Goal: Information Seeking & Learning: Learn about a topic

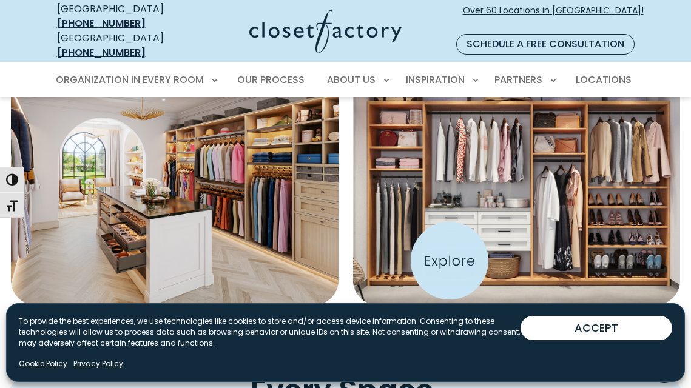
scroll to position [481, 0]
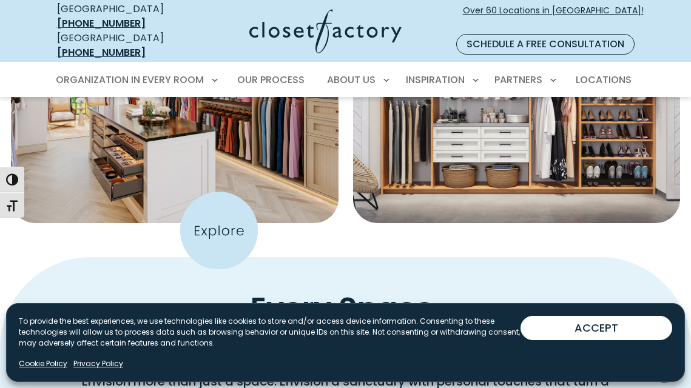
click at [219, 230] on div "Walk-In Closets Reach-In Closets" at bounding box center [345, 85] width 691 height 344
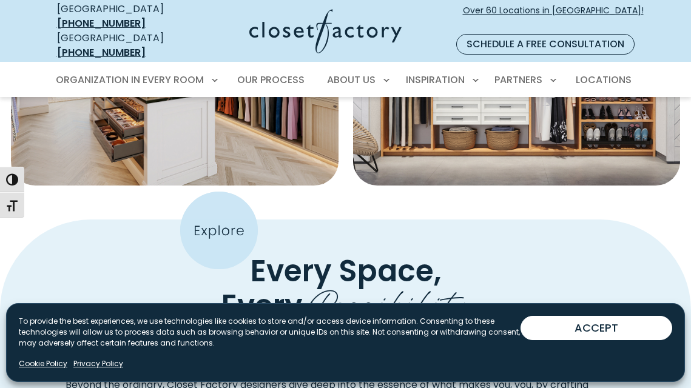
scroll to position [611, 0]
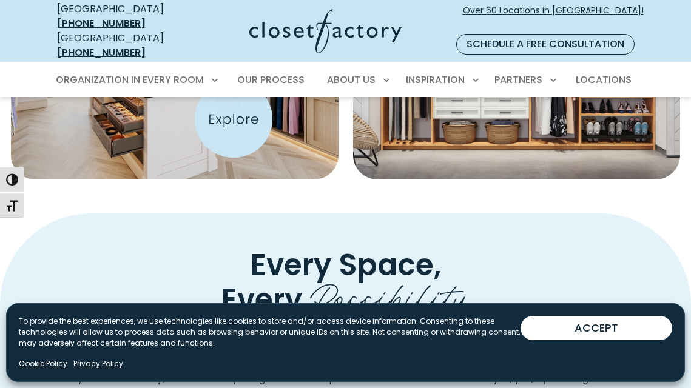
click at [233, 118] on img "Featured Images" at bounding box center [175, 51] width 360 height 283
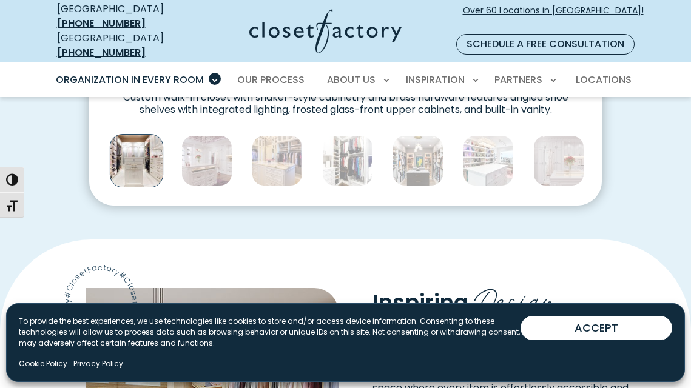
scroll to position [716, 0]
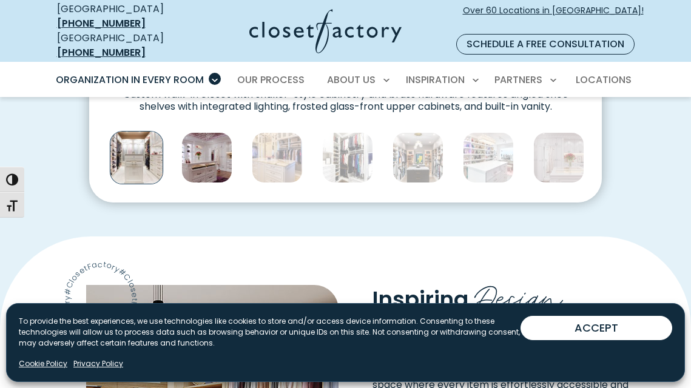
click at [200, 164] on img "Thumbnail Gallery" at bounding box center [206, 157] width 51 height 51
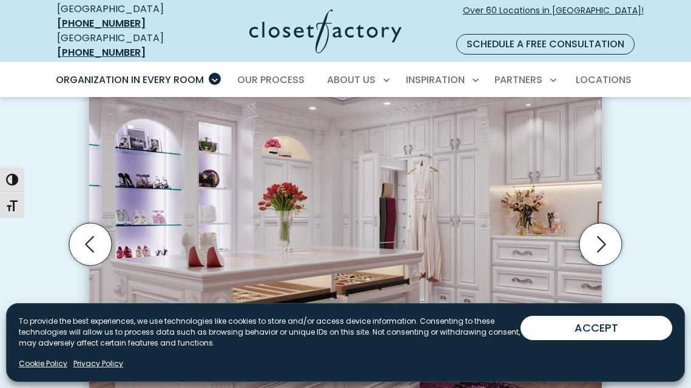
scroll to position [380, 0]
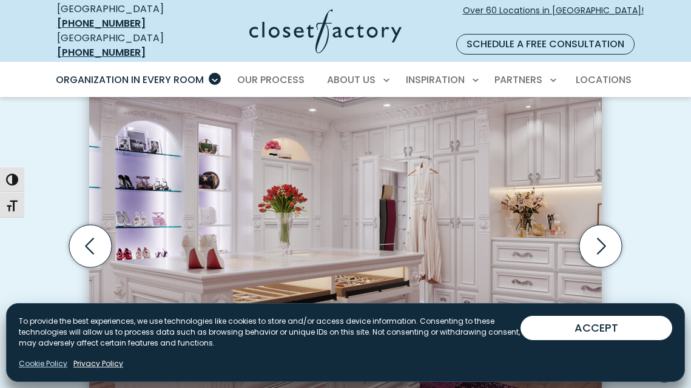
click at [52, 363] on link "Cookie Policy" at bounding box center [43, 363] width 49 height 11
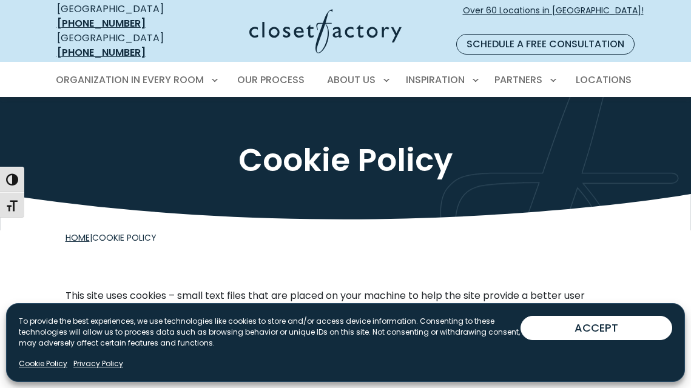
click at [130, 232] on span "Cookie Policy" at bounding box center [124, 238] width 64 height 12
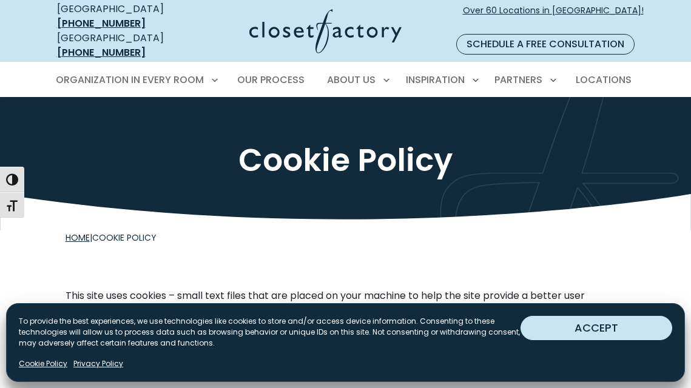
click at [626, 330] on button "ACCEPT" at bounding box center [596, 328] width 152 height 24
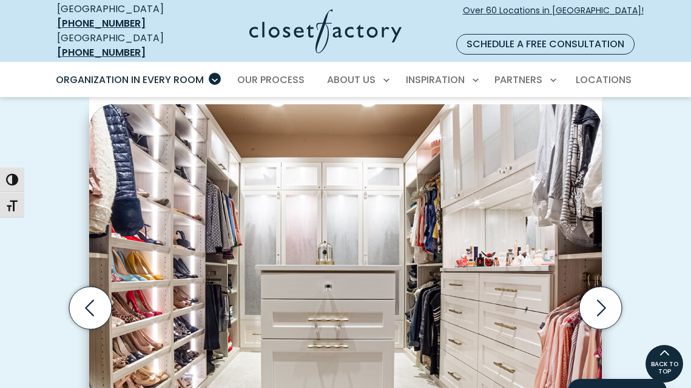
scroll to position [319, 0]
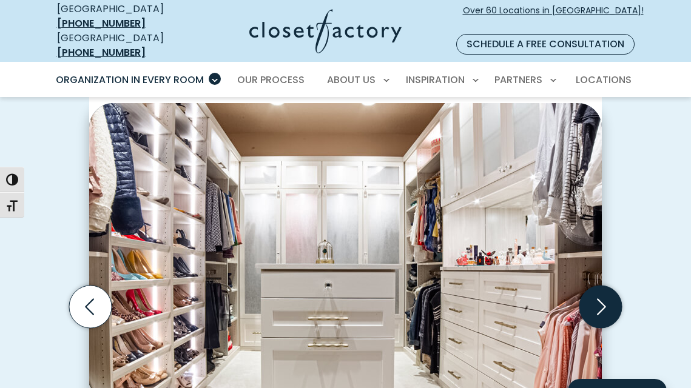
click at [595, 304] on icon "Next slide" at bounding box center [600, 307] width 42 height 42
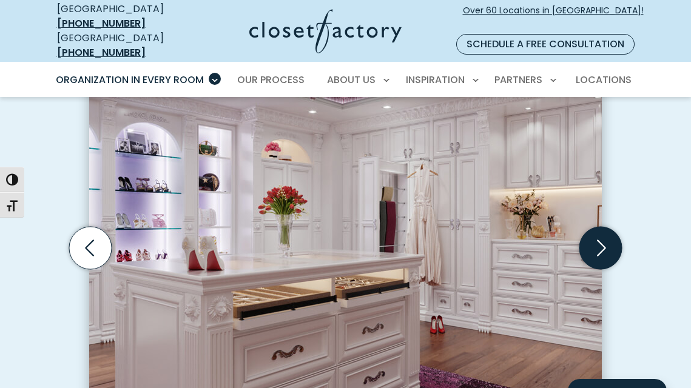
scroll to position [381, 0]
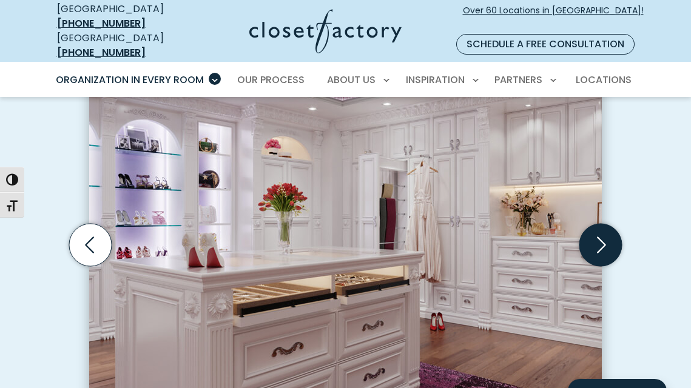
click at [604, 233] on icon "Next slide" at bounding box center [600, 245] width 42 height 42
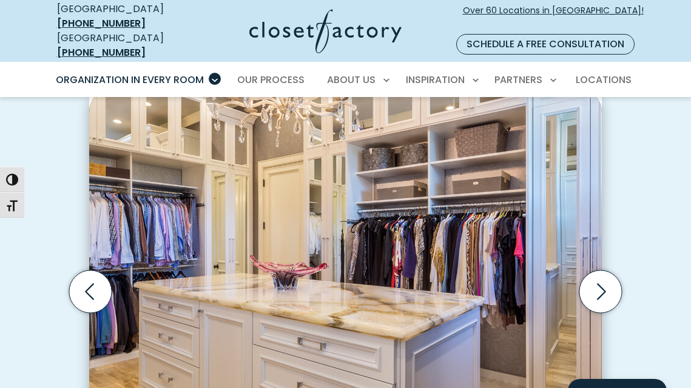
scroll to position [336, 0]
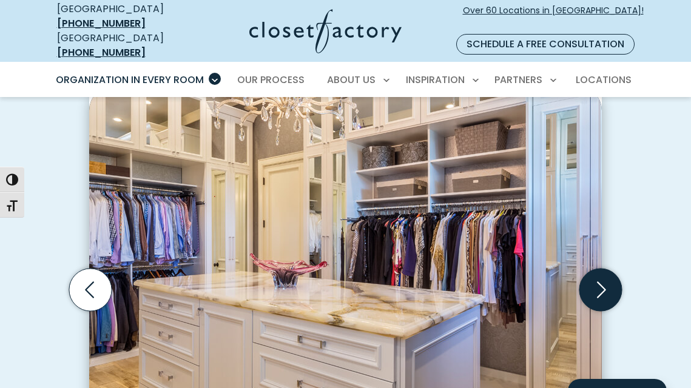
click at [597, 272] on icon "Next slide" at bounding box center [600, 290] width 42 height 42
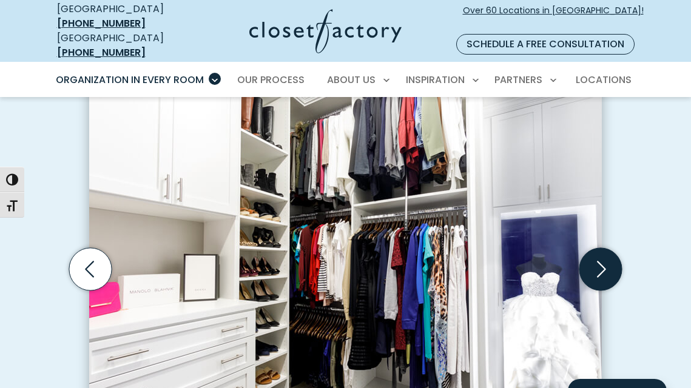
scroll to position [374, 0]
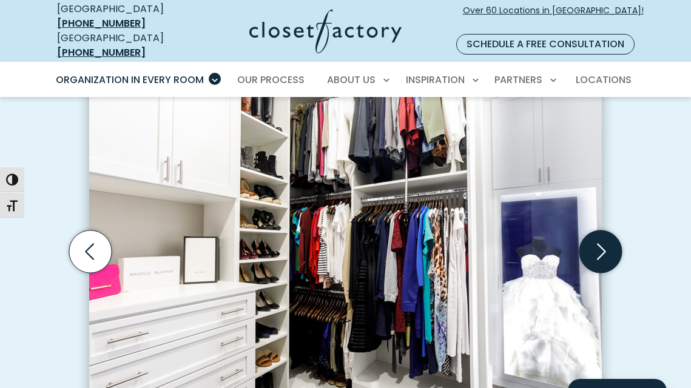
click at [601, 260] on icon "Next slide" at bounding box center [600, 252] width 52 height 52
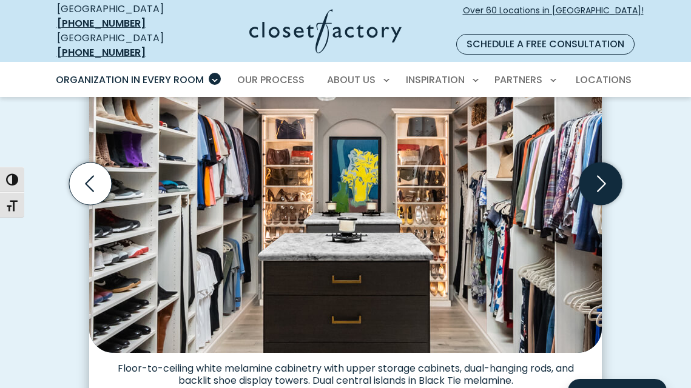
scroll to position [444, 0]
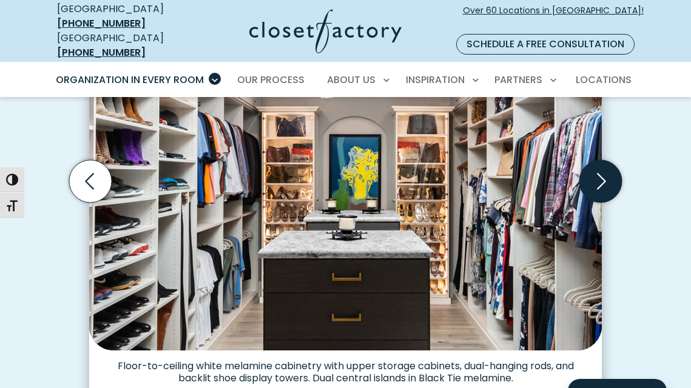
click at [600, 169] on icon "Next slide" at bounding box center [600, 181] width 42 height 42
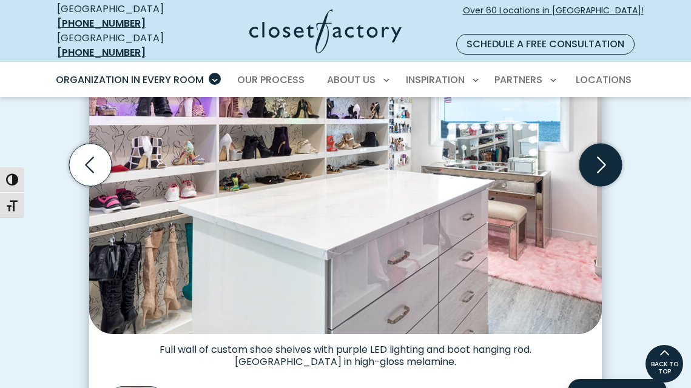
scroll to position [455, 0]
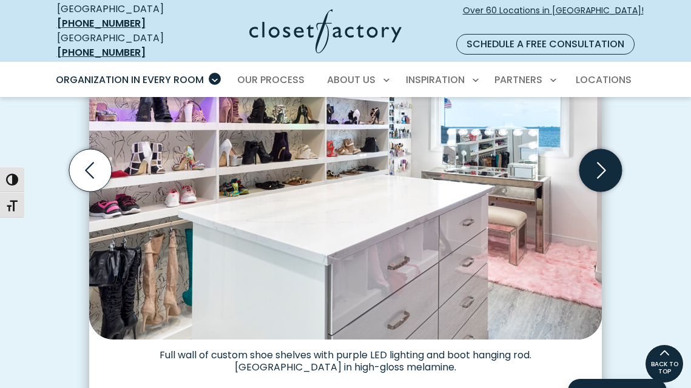
click at [607, 149] on icon "Next slide" at bounding box center [600, 170] width 42 height 42
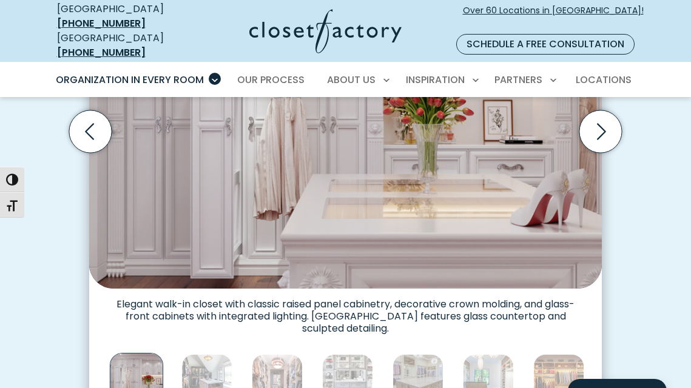
scroll to position [498, 0]
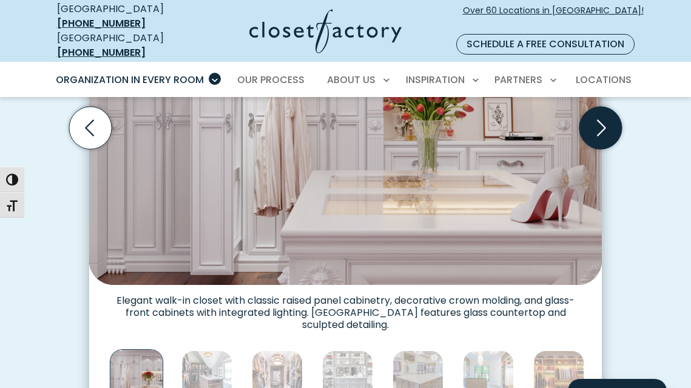
click at [605, 111] on icon "Next slide" at bounding box center [600, 128] width 42 height 42
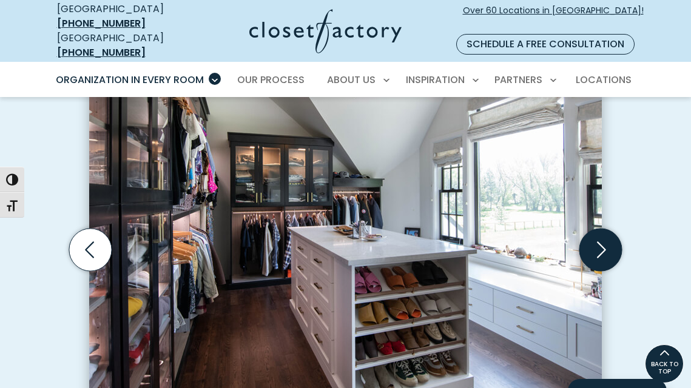
scroll to position [372, 0]
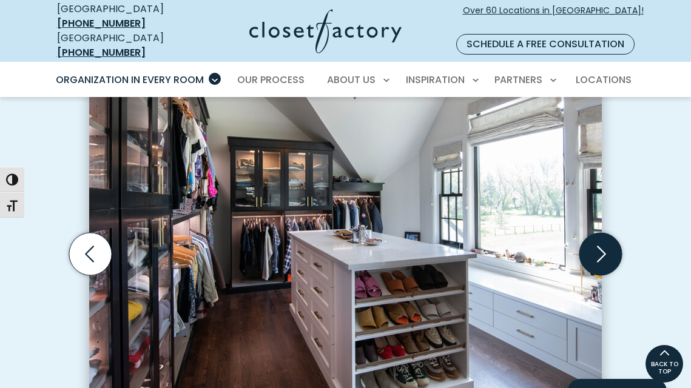
click at [602, 243] on icon "Next slide" at bounding box center [600, 254] width 42 height 42
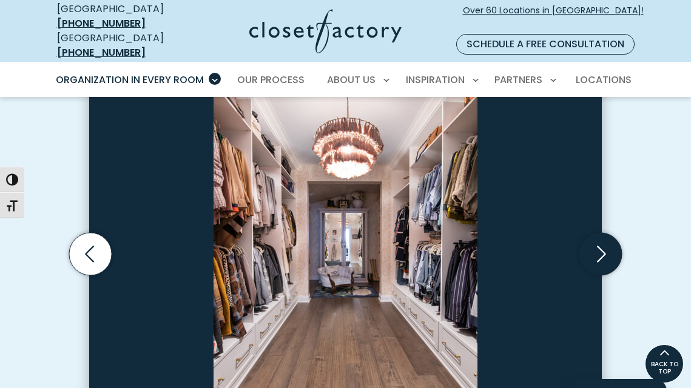
click at [602, 243] on icon "Next slide" at bounding box center [600, 254] width 42 height 42
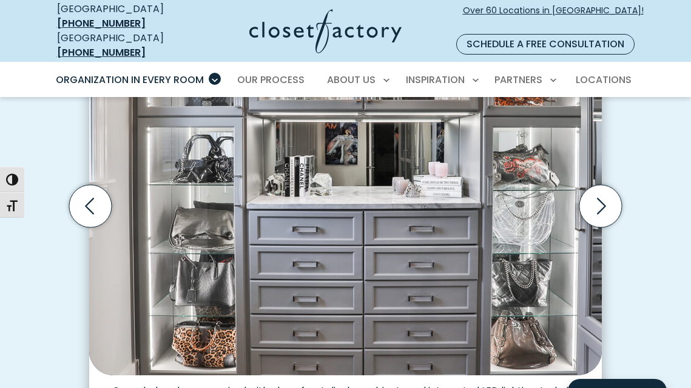
scroll to position [423, 0]
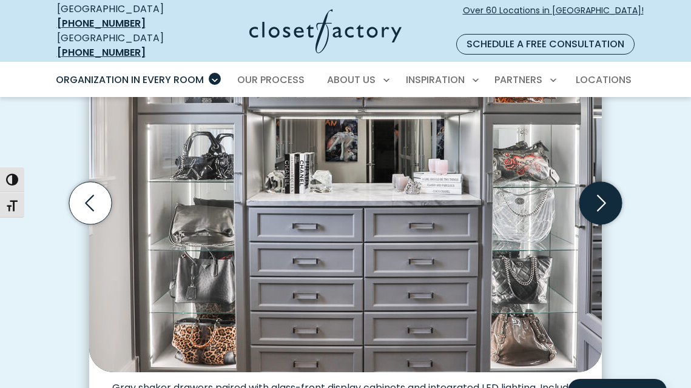
click at [597, 183] on icon "Next slide" at bounding box center [600, 203] width 42 height 42
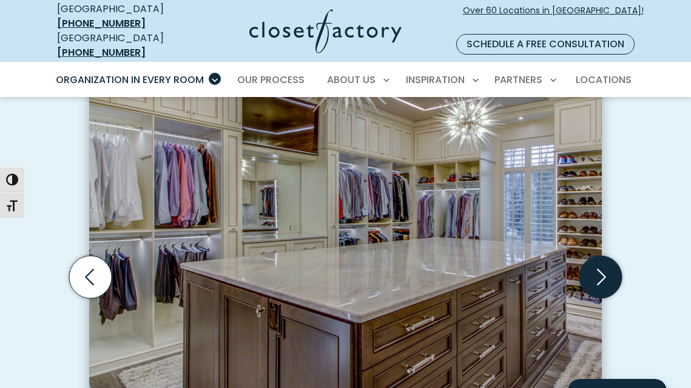
scroll to position [351, 0]
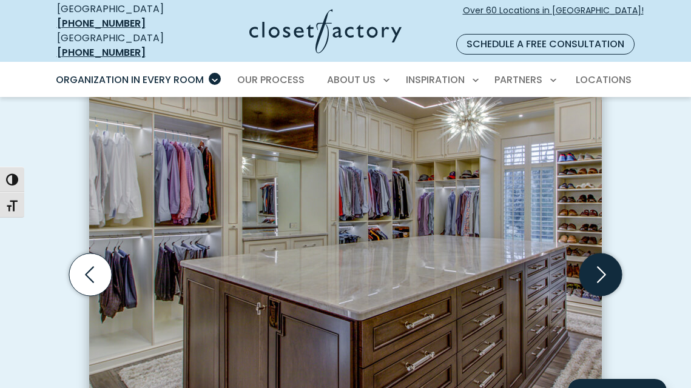
click at [599, 267] on icon "Next slide" at bounding box center [600, 274] width 42 height 42
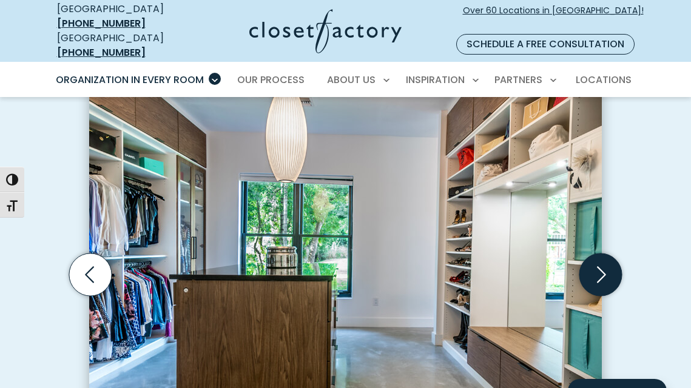
click at [600, 269] on icon "Next slide" at bounding box center [600, 274] width 42 height 42
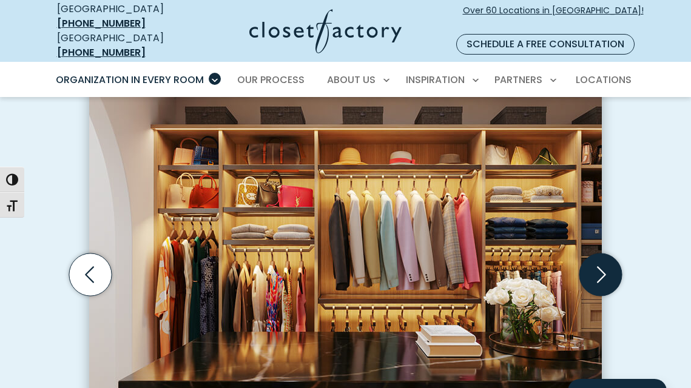
click at [600, 269] on icon "Next slide" at bounding box center [600, 274] width 42 height 42
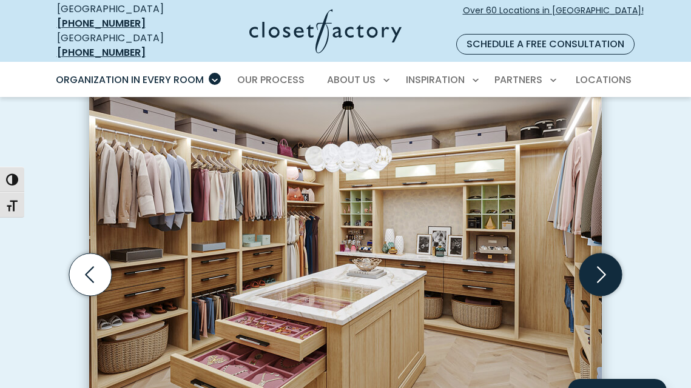
click at [600, 269] on icon "Next slide" at bounding box center [600, 274] width 42 height 42
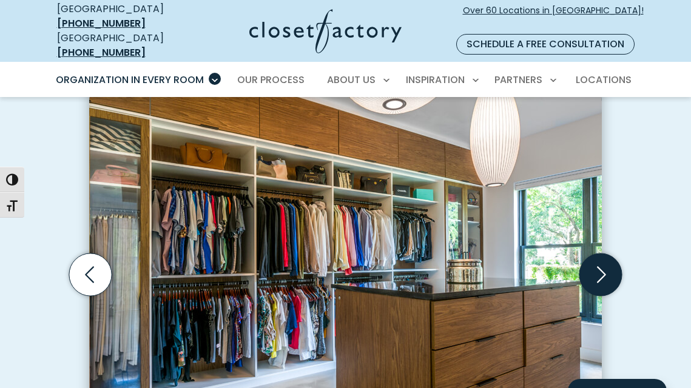
click at [601, 270] on icon "Next slide" at bounding box center [600, 274] width 42 height 42
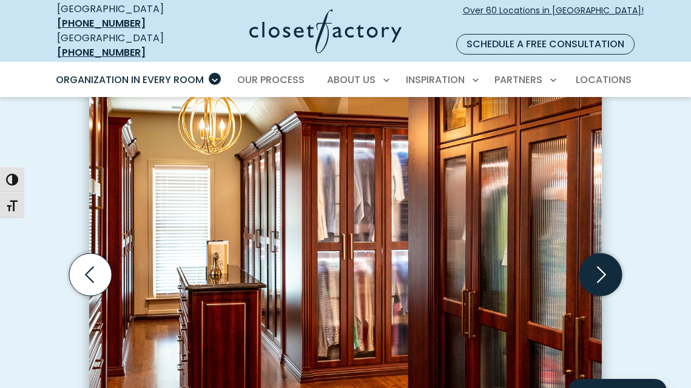
click at [601, 272] on icon "Next slide" at bounding box center [600, 274] width 42 height 42
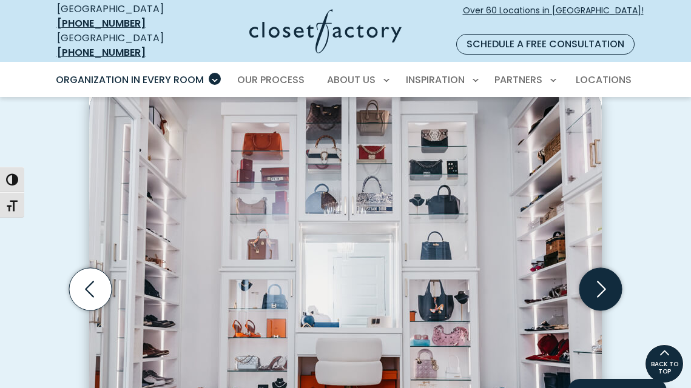
scroll to position [309, 0]
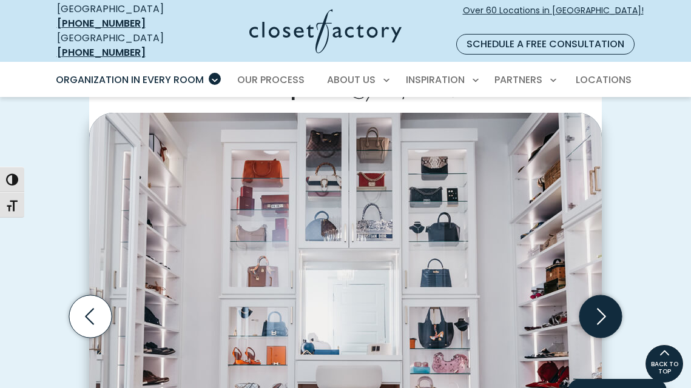
click at [598, 297] on icon "Next slide" at bounding box center [600, 316] width 42 height 42
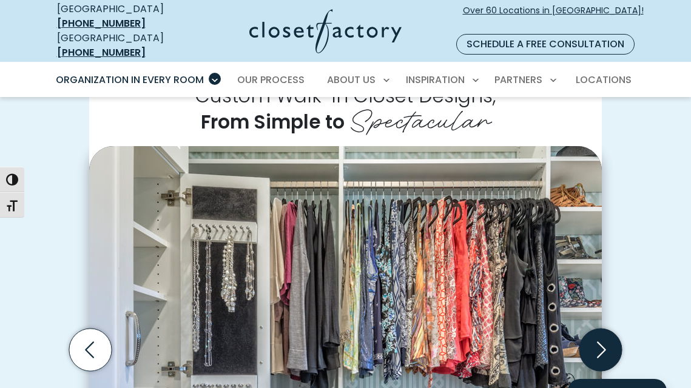
scroll to position [272, 0]
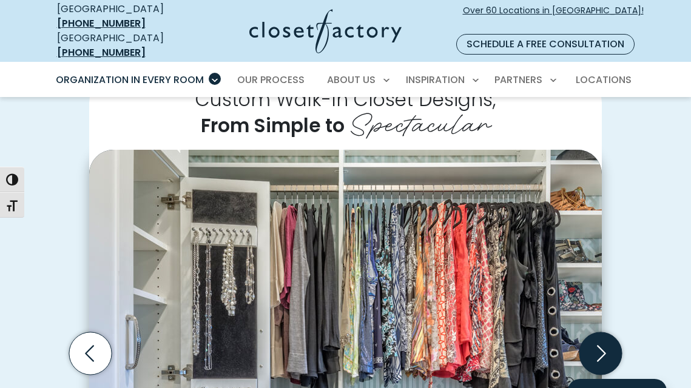
click at [603, 347] on icon "Next slide" at bounding box center [600, 353] width 42 height 42
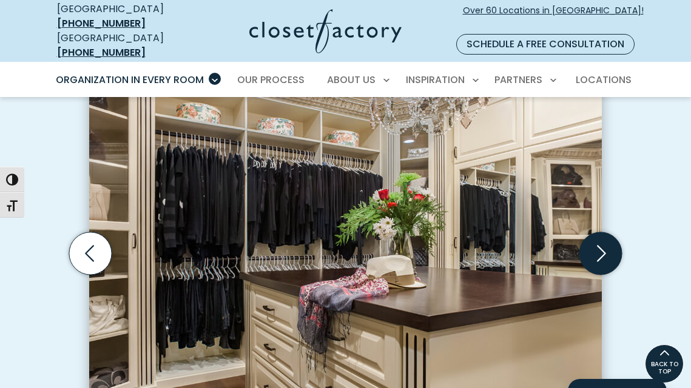
scroll to position [371, 0]
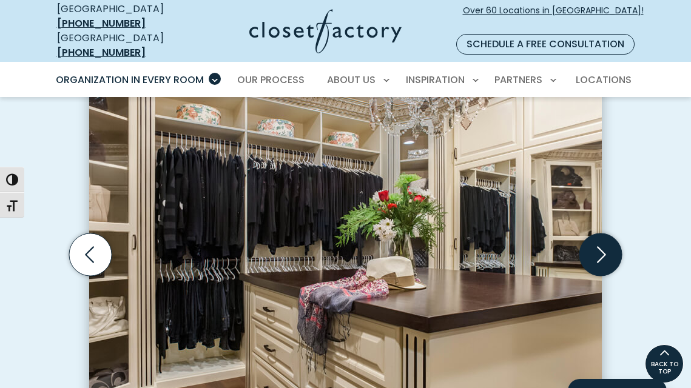
click at [604, 246] on icon "Next slide" at bounding box center [601, 254] width 9 height 16
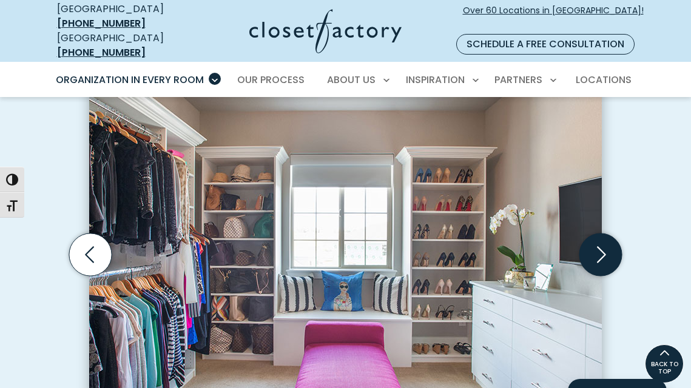
click at [605, 240] on icon "Next slide" at bounding box center [600, 254] width 42 height 42
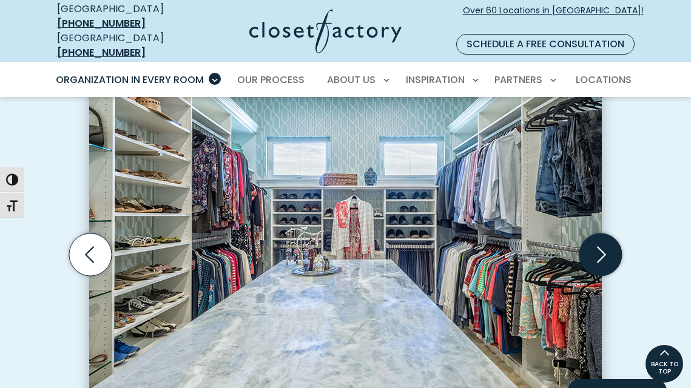
click at [606, 240] on icon "Next slide" at bounding box center [600, 254] width 42 height 42
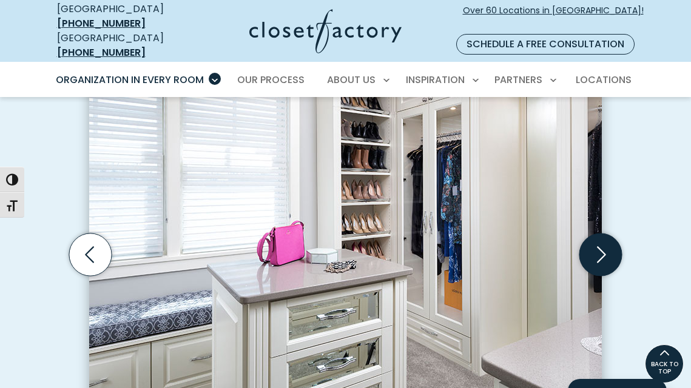
click at [606, 240] on icon "Next slide" at bounding box center [600, 254] width 42 height 42
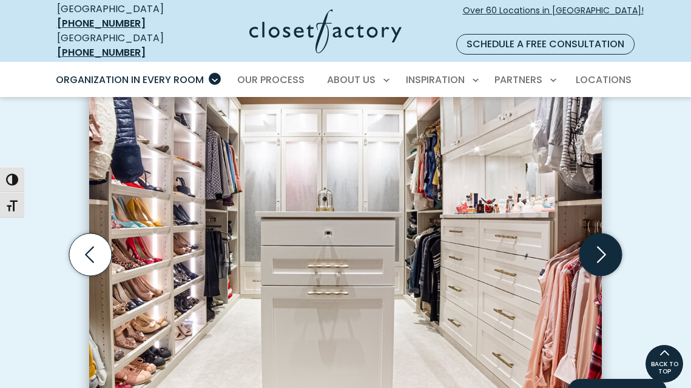
click at [606, 240] on icon "Next slide" at bounding box center [600, 254] width 42 height 42
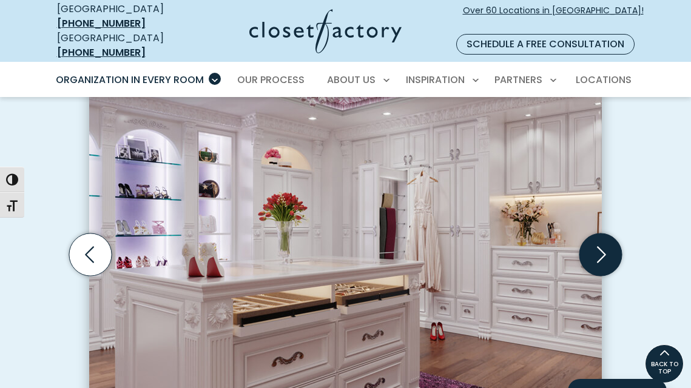
click at [606, 240] on icon "Next slide" at bounding box center [600, 254] width 42 height 42
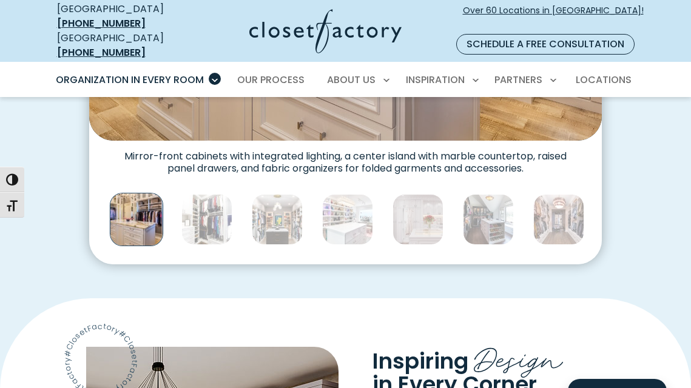
scroll to position [688, 0]
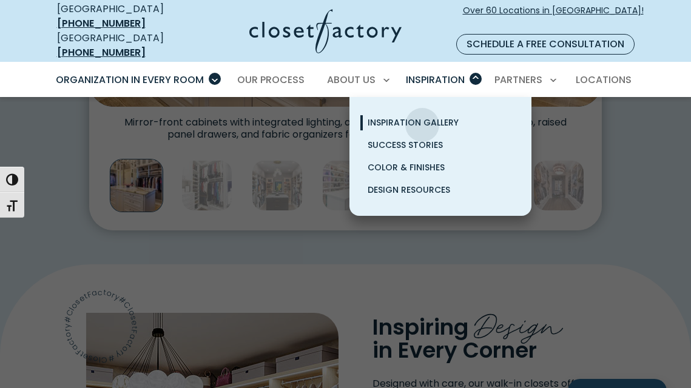
click at [422, 116] on span "Inspiration Gallery" at bounding box center [412, 122] width 91 height 12
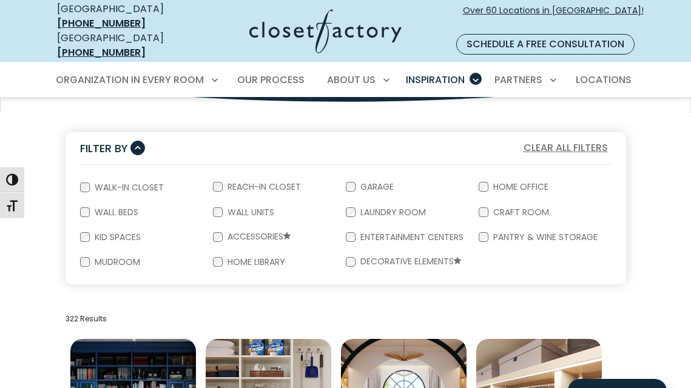
scroll to position [196, 0]
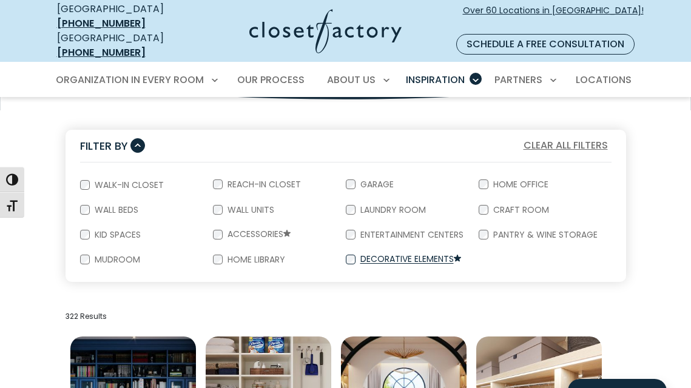
click at [407, 255] on label "Decorative Elements" at bounding box center [409, 260] width 108 height 10
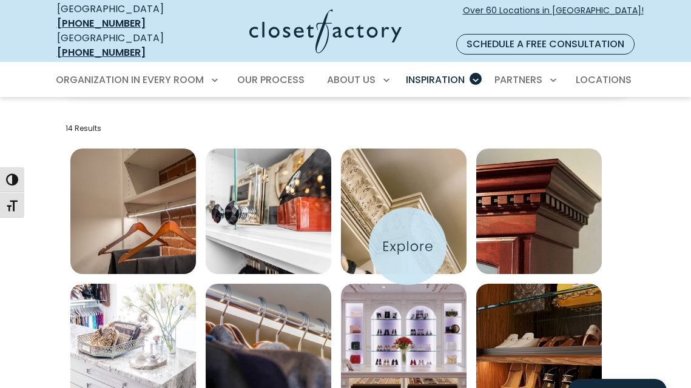
scroll to position [386, 0]
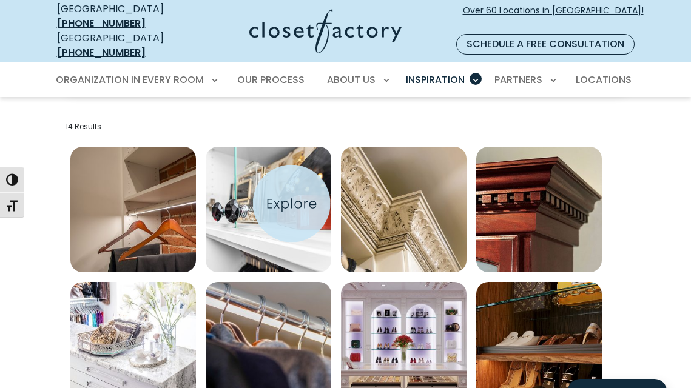
click at [292, 205] on img "Open inspiration gallery to preview enlarged image" at bounding box center [269, 210] width 126 height 126
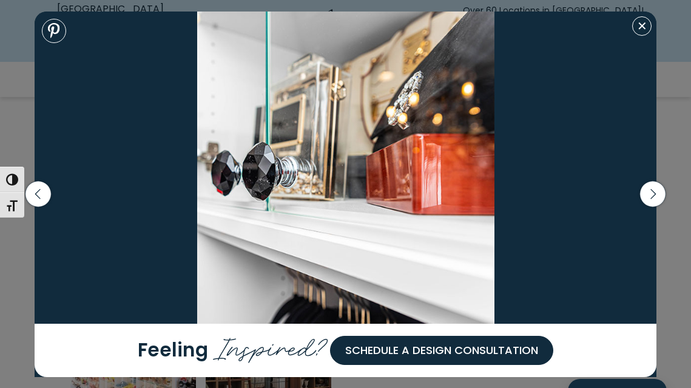
scroll to position [686, 0]
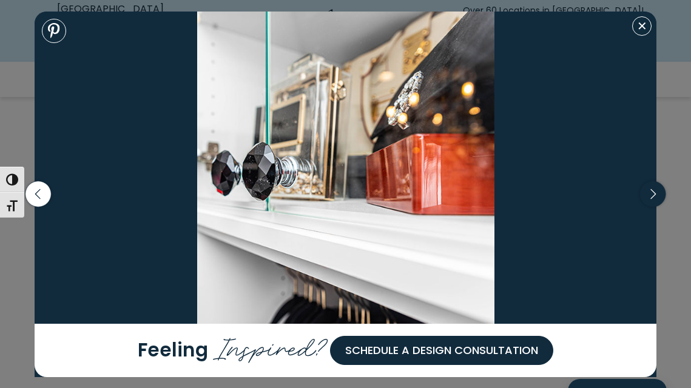
click at [649, 204] on icon "button" at bounding box center [652, 193] width 25 height 25
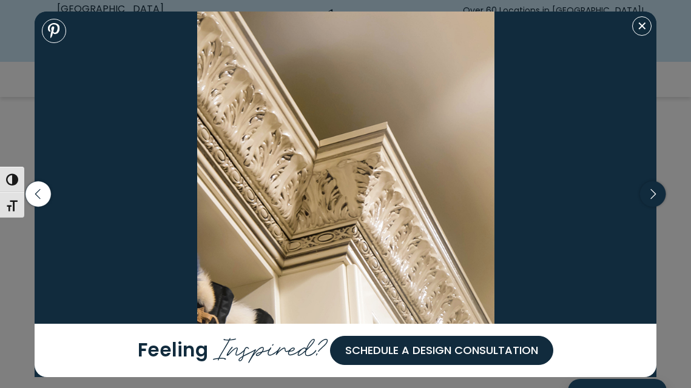
click at [649, 205] on icon "button" at bounding box center [652, 193] width 25 height 25
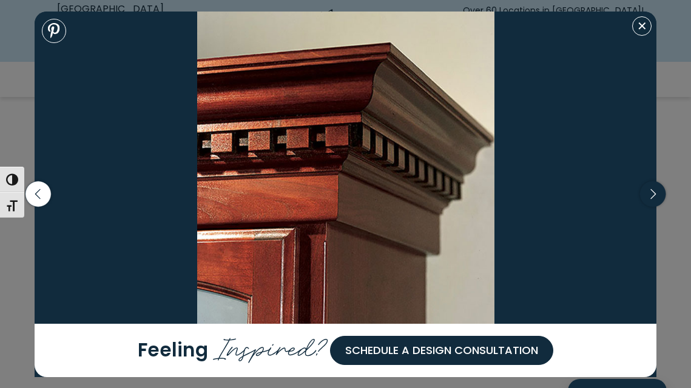
click at [649, 205] on icon "button" at bounding box center [652, 193] width 25 height 25
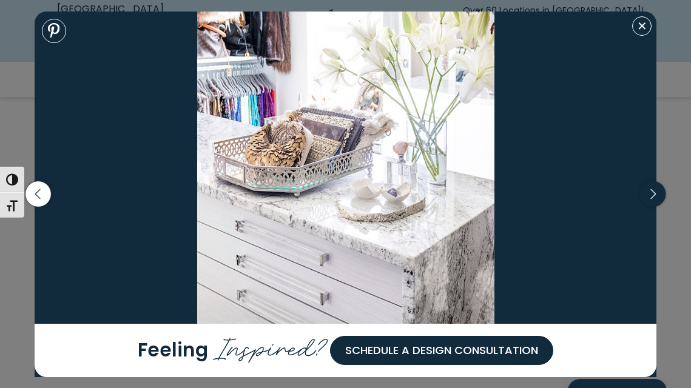
click at [649, 205] on icon "button" at bounding box center [652, 193] width 25 height 25
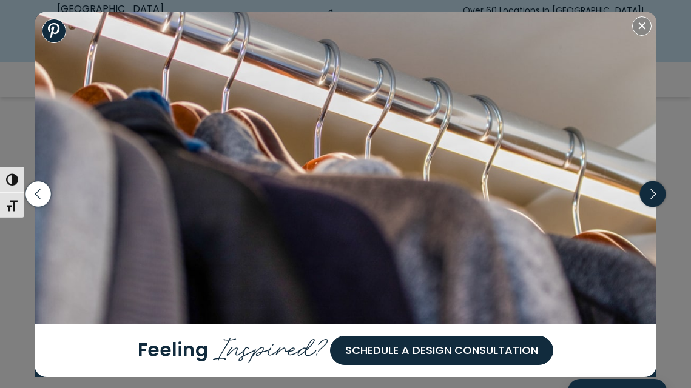
click at [649, 205] on icon "button" at bounding box center [652, 193] width 25 height 25
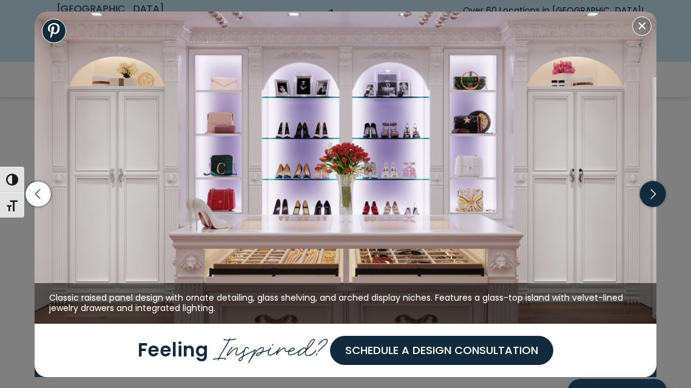
click at [649, 205] on icon "button" at bounding box center [652, 193] width 25 height 25
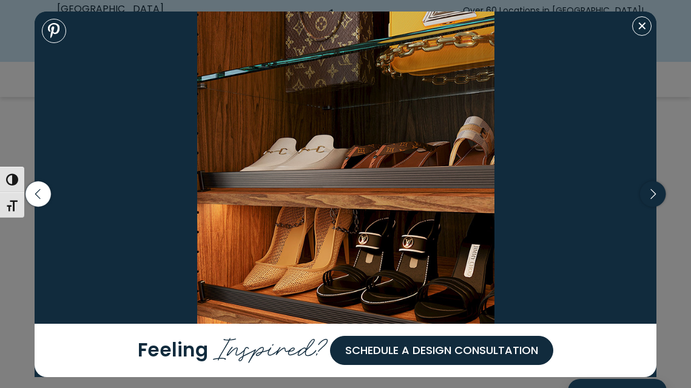
click at [649, 205] on icon "button" at bounding box center [652, 193] width 25 height 25
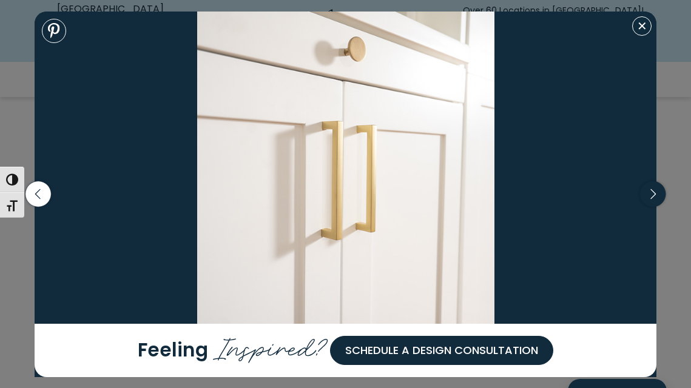
click at [649, 205] on icon "button" at bounding box center [652, 193] width 25 height 25
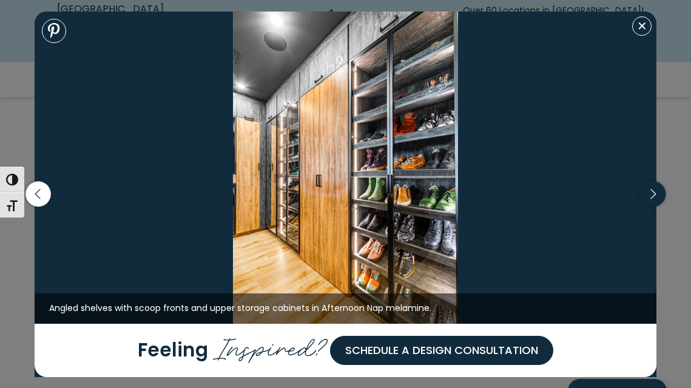
click at [649, 206] on icon "button" at bounding box center [652, 193] width 25 height 25
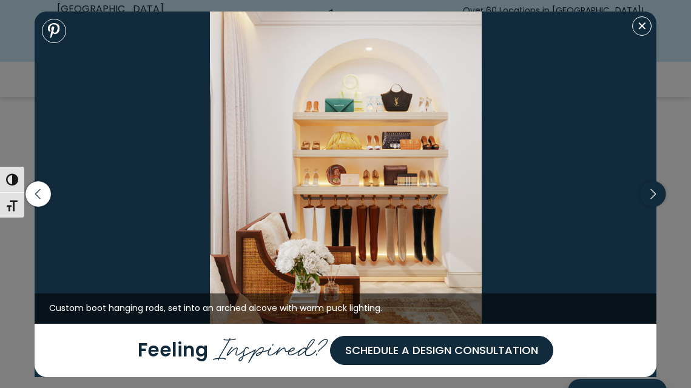
click at [651, 207] on icon "button" at bounding box center [652, 193] width 25 height 25
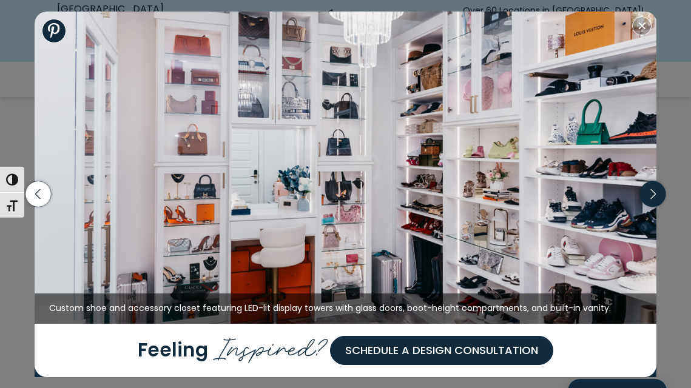
click at [652, 207] on icon "button" at bounding box center [652, 193] width 25 height 25
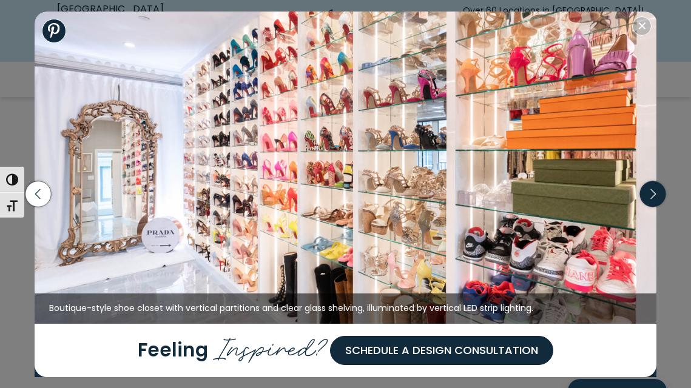
click at [652, 207] on icon "button" at bounding box center [653, 194] width 32 height 52
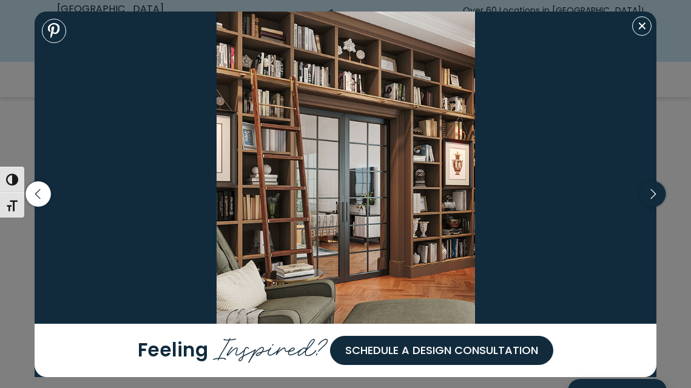
click at [652, 207] on icon "button" at bounding box center [653, 194] width 32 height 52
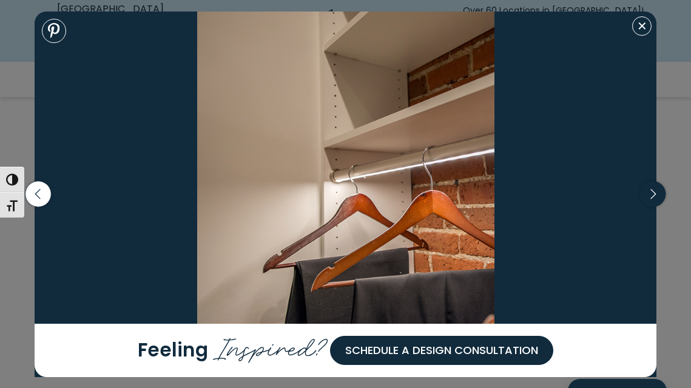
click at [654, 209] on icon "button" at bounding box center [653, 194] width 32 height 52
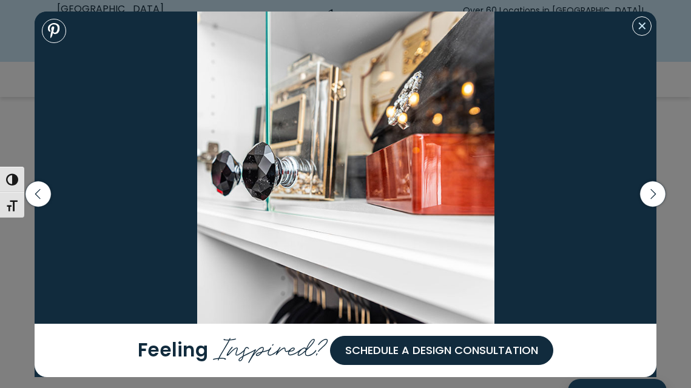
click at [642, 28] on button "Close modal" at bounding box center [641, 25] width 19 height 19
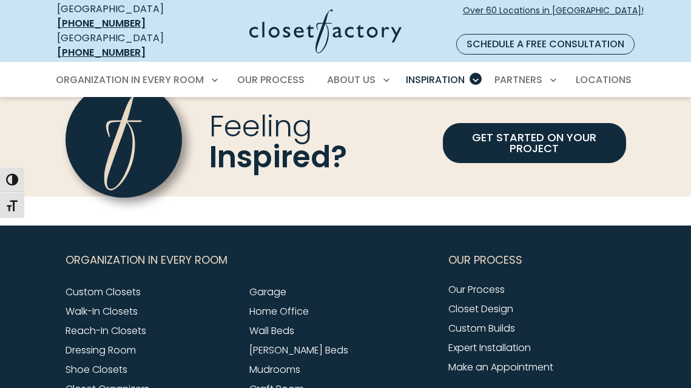
scroll to position [1055, 0]
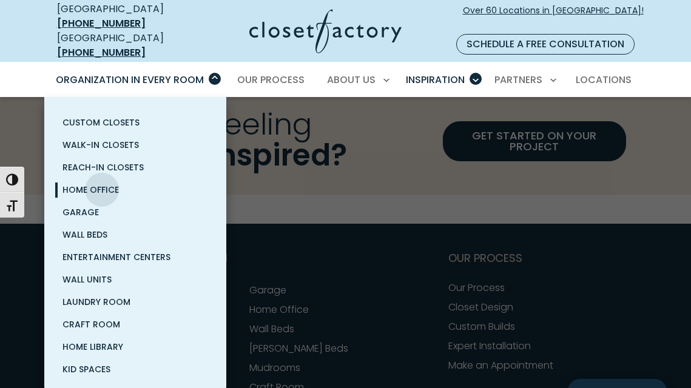
click at [102, 184] on span "Home Office" at bounding box center [90, 190] width 56 height 12
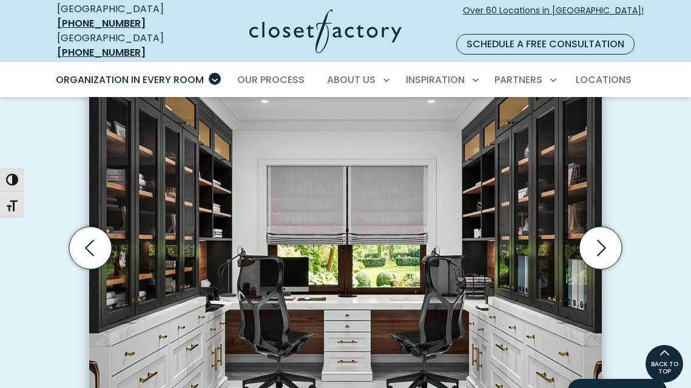
scroll to position [373, 0]
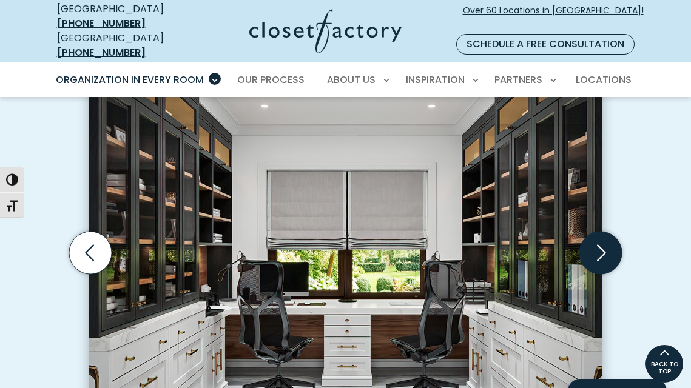
click at [596, 253] on icon "Next slide" at bounding box center [600, 253] width 42 height 42
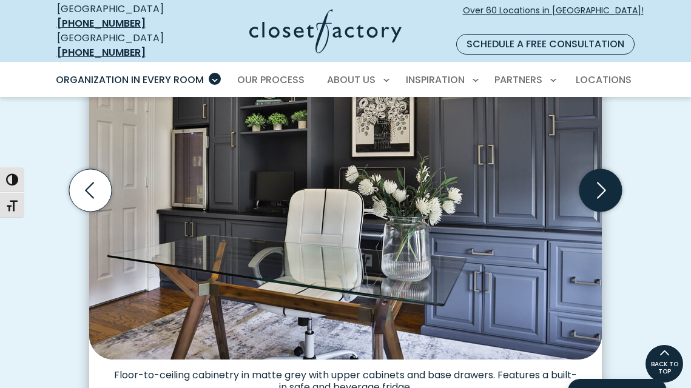
scroll to position [433, 0]
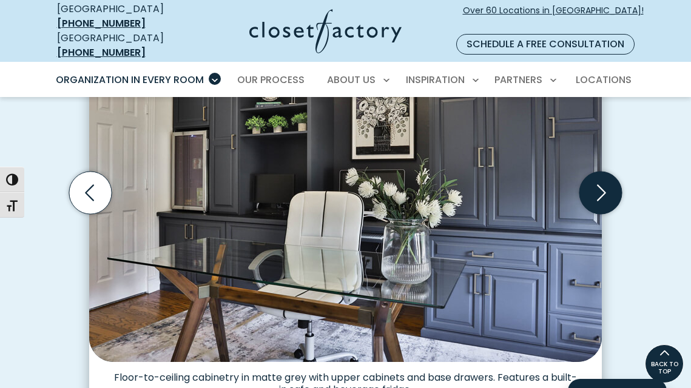
click at [596, 198] on icon "Next slide" at bounding box center [600, 193] width 42 height 42
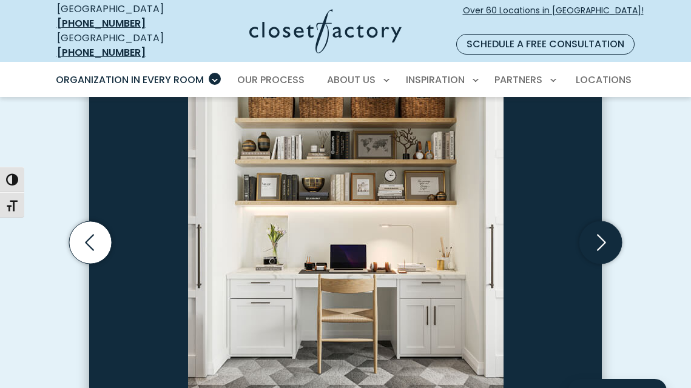
scroll to position [392, 0]
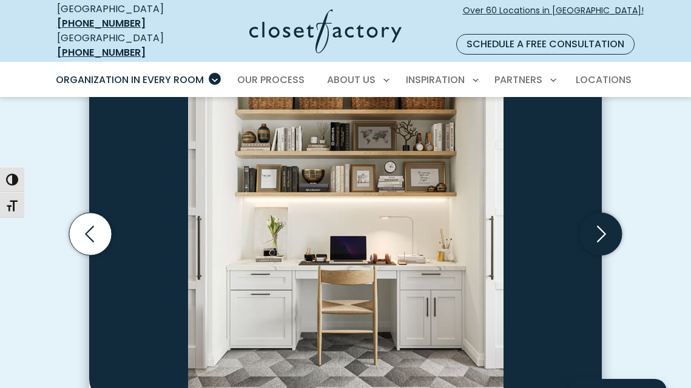
click at [605, 213] on icon "Next slide" at bounding box center [600, 234] width 42 height 42
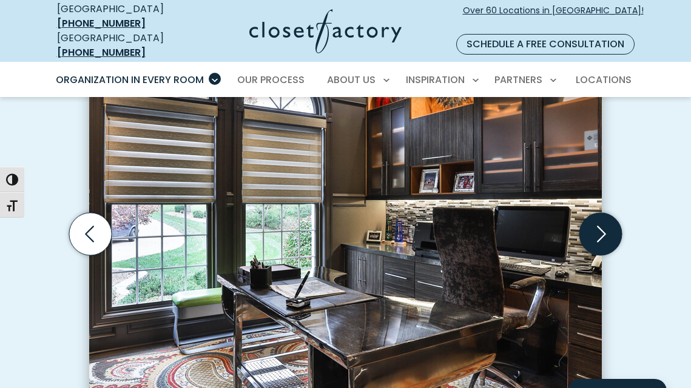
click at [605, 213] on icon "Next slide" at bounding box center [600, 234] width 42 height 42
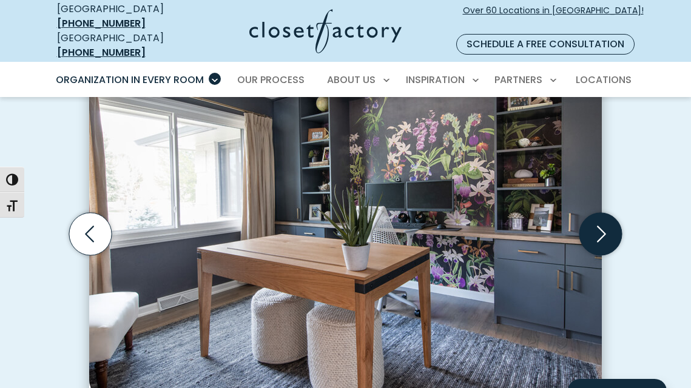
click at [605, 213] on icon "Next slide" at bounding box center [600, 234] width 42 height 42
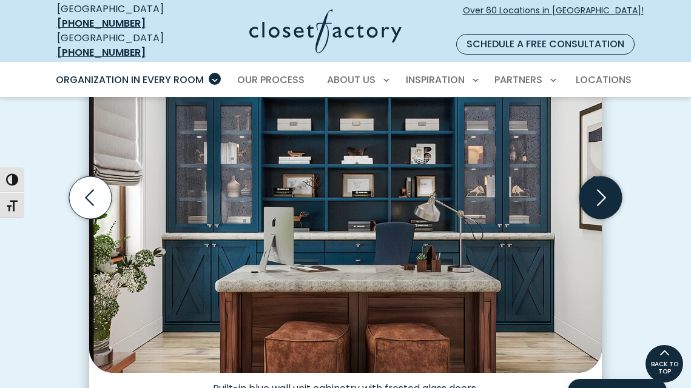
scroll to position [427, 0]
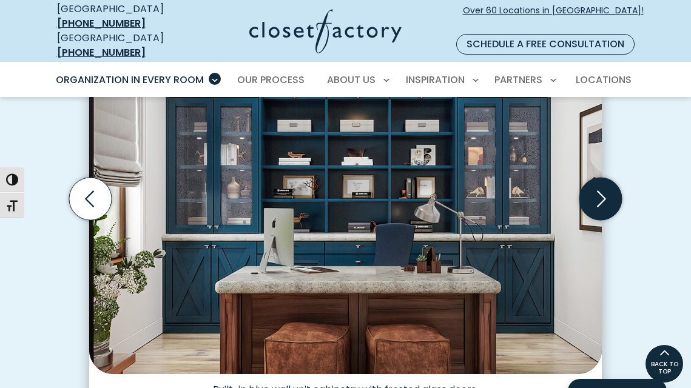
click at [606, 178] on icon "Next slide" at bounding box center [600, 199] width 42 height 42
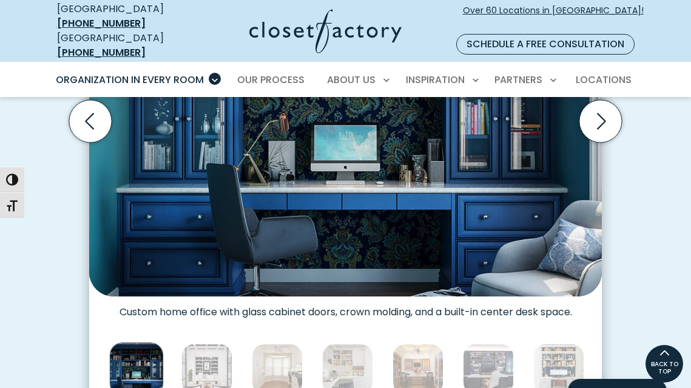
scroll to position [492, 0]
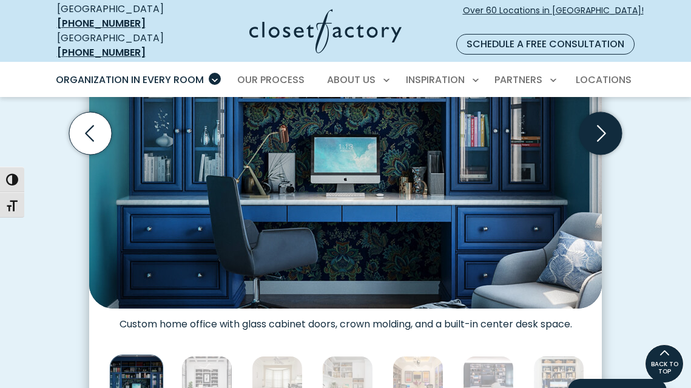
click at [594, 112] on icon "Next slide" at bounding box center [600, 133] width 42 height 42
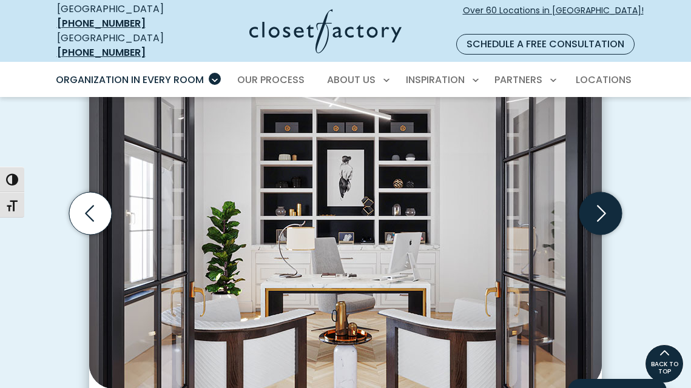
scroll to position [408, 0]
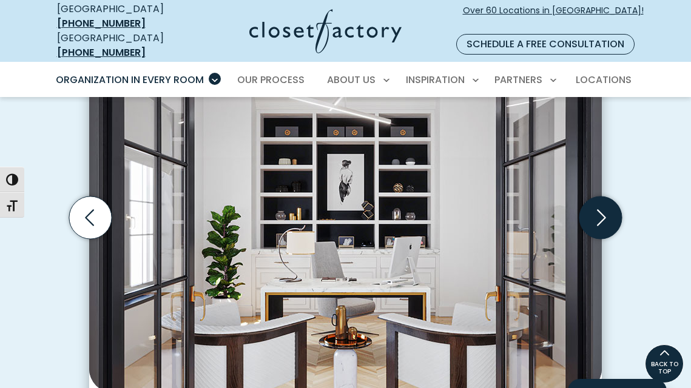
click at [600, 209] on icon "Next slide" at bounding box center [600, 217] width 42 height 42
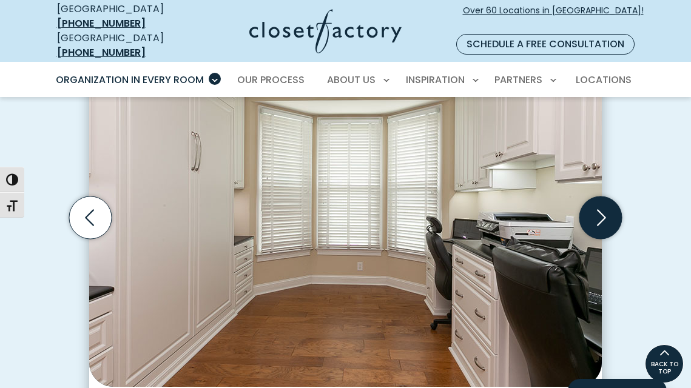
click at [602, 210] on icon "Next slide" at bounding box center [600, 217] width 42 height 42
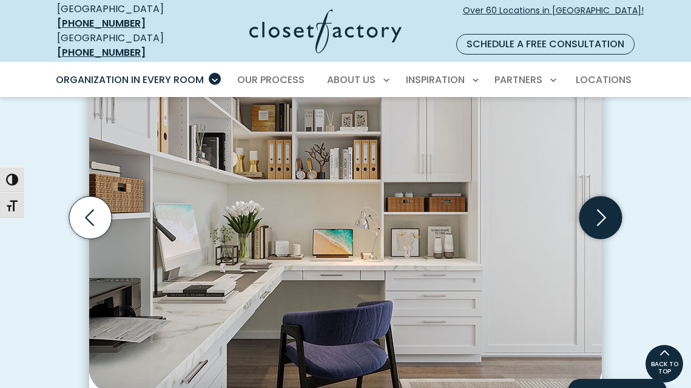
click at [603, 210] on icon "Next slide" at bounding box center [600, 217] width 42 height 42
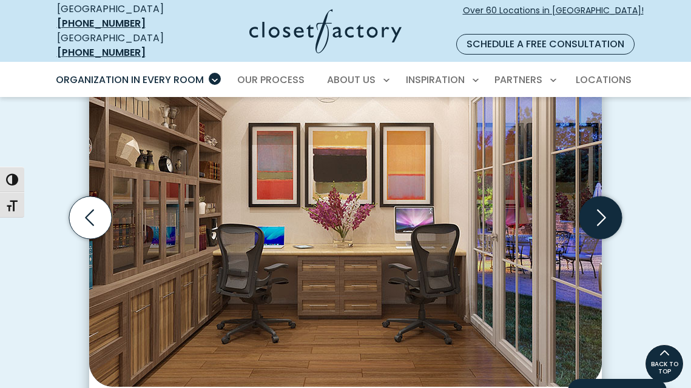
click at [604, 211] on icon "Next slide" at bounding box center [600, 217] width 42 height 42
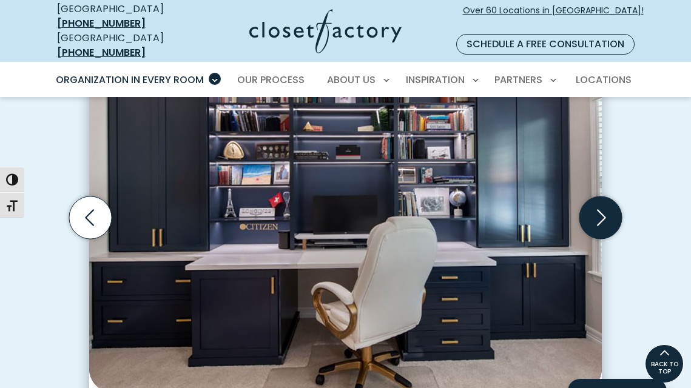
click at [597, 212] on icon "Next slide" at bounding box center [600, 217] width 42 height 42
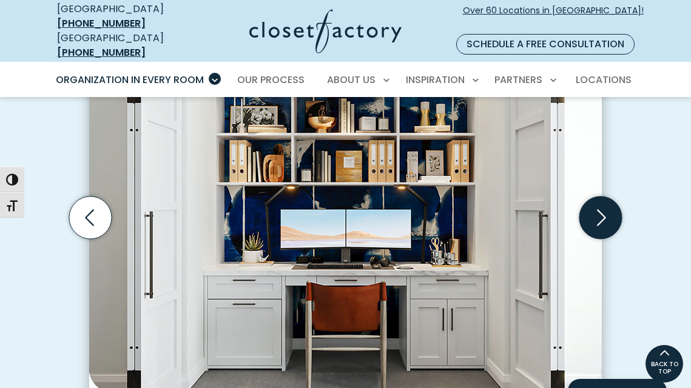
click at [599, 213] on icon "Next slide" at bounding box center [600, 217] width 42 height 42
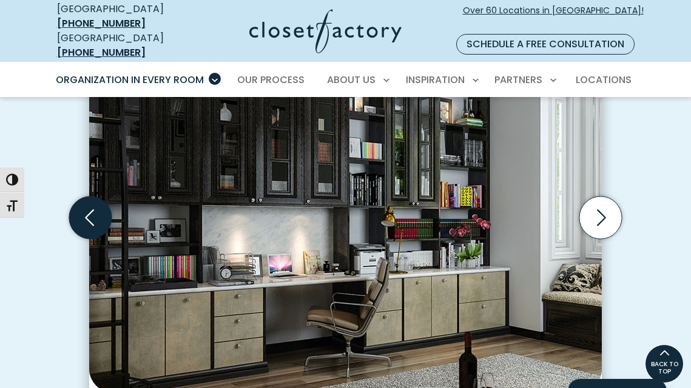
click at [85, 215] on icon "Previous slide" at bounding box center [90, 217] width 42 height 42
